Goal: Check status

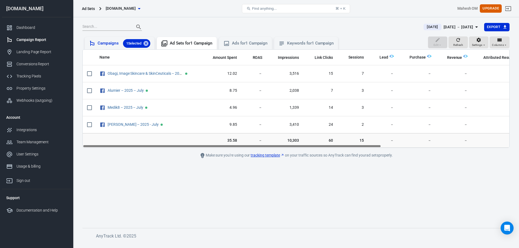
click at [105, 43] on div "Campaigns 1 Selected" at bounding box center [124, 43] width 53 height 9
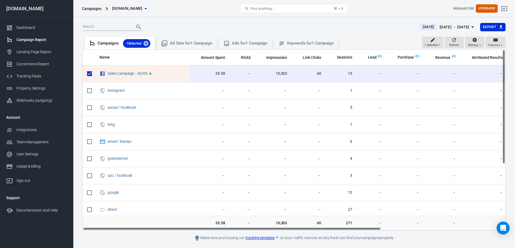
click at [451, 29] on div "[DATE] － [DATE]" at bounding box center [454, 27] width 30 height 7
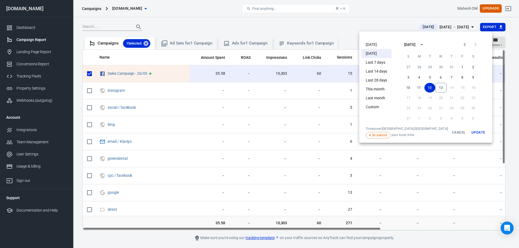
click at [375, 90] on li "This month" at bounding box center [376, 89] width 30 height 9
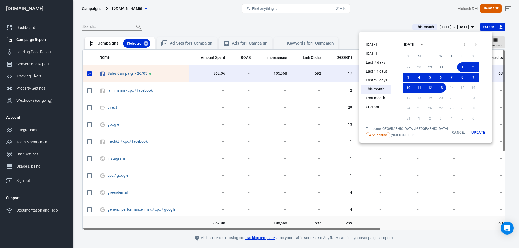
click at [260, 152] on div at bounding box center [259, 124] width 519 height 248
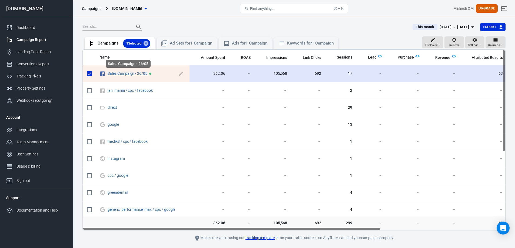
click at [113, 74] on link "Sales Campaign - 26/05" at bounding box center [128, 73] width 40 height 4
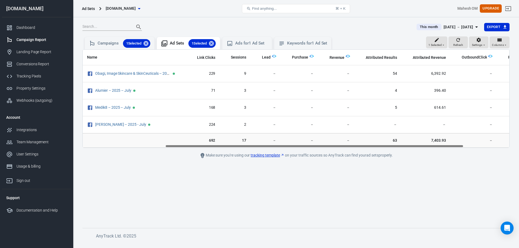
scroll to position [0, 117]
drag, startPoint x: 245, startPoint y: 146, endPoint x: 327, endPoint y: 146, distance: 82.1
click at [327, 146] on div "Name Amount Spent ROAS Impressions Link Clicks Sessions Lead Purchase Revenue A…" at bounding box center [296, 99] width 426 height 98
click at [322, 173] on main "This month [DATE] － [DATE] Export 1 Selected Refresh Settings Columns Campaigns…" at bounding box center [295, 121] width 427 height 197
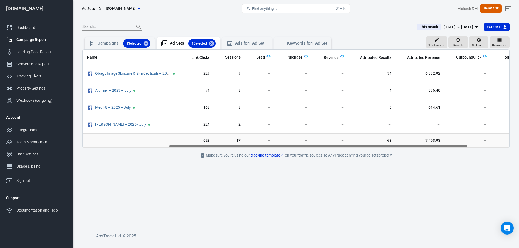
scroll to position [0, 183]
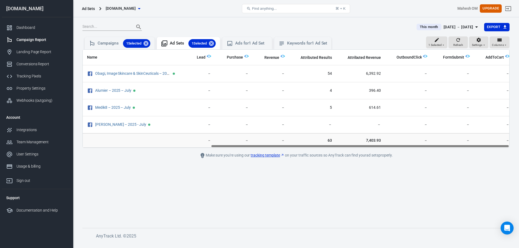
drag, startPoint x: 321, startPoint y: 146, endPoint x: 374, endPoint y: 143, distance: 53.3
click at [374, 143] on div "Name Amount Spent ROAS Impressions Link Clicks Sessions Lead Purchase Revenue A…" at bounding box center [295, 98] width 427 height 99
click at [362, 184] on main "This month [DATE] － [DATE] Export 1 Selected Refresh Settings Columns Campaigns…" at bounding box center [295, 121] width 427 height 197
drag, startPoint x: 260, startPoint y: 146, endPoint x: 263, endPoint y: 140, distance: 7.1
click at [263, 140] on div "Name Amount Spent ROAS Impressions Link Clicks Sessions Lead Purchase Revenue A…" at bounding box center [295, 98] width 427 height 99
